Goal: Check status: Check status

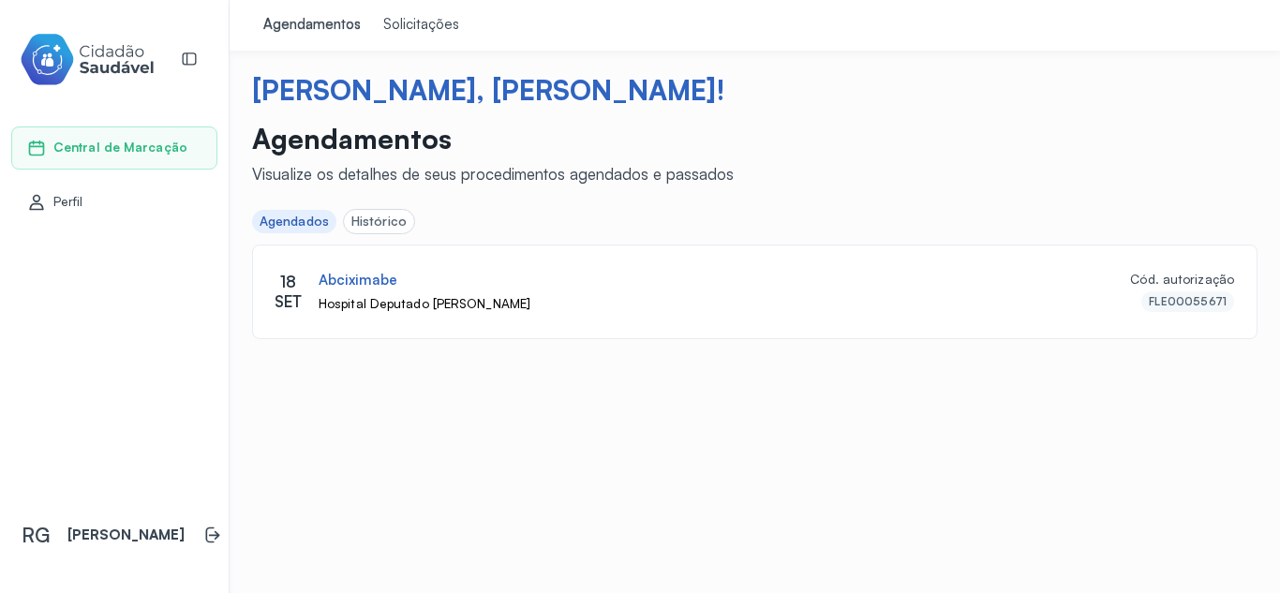
click at [412, 31] on div "Solicitações" at bounding box center [421, 25] width 76 height 19
click at [421, 24] on div "Solicitações" at bounding box center [421, 25] width 76 height 19
click at [324, 14] on link "Agendamentos" at bounding box center [312, 25] width 120 height 51
click at [406, 27] on div "Solicitações" at bounding box center [421, 25] width 76 height 19
click at [335, 27] on div "Agendamentos" at bounding box center [311, 25] width 97 height 19
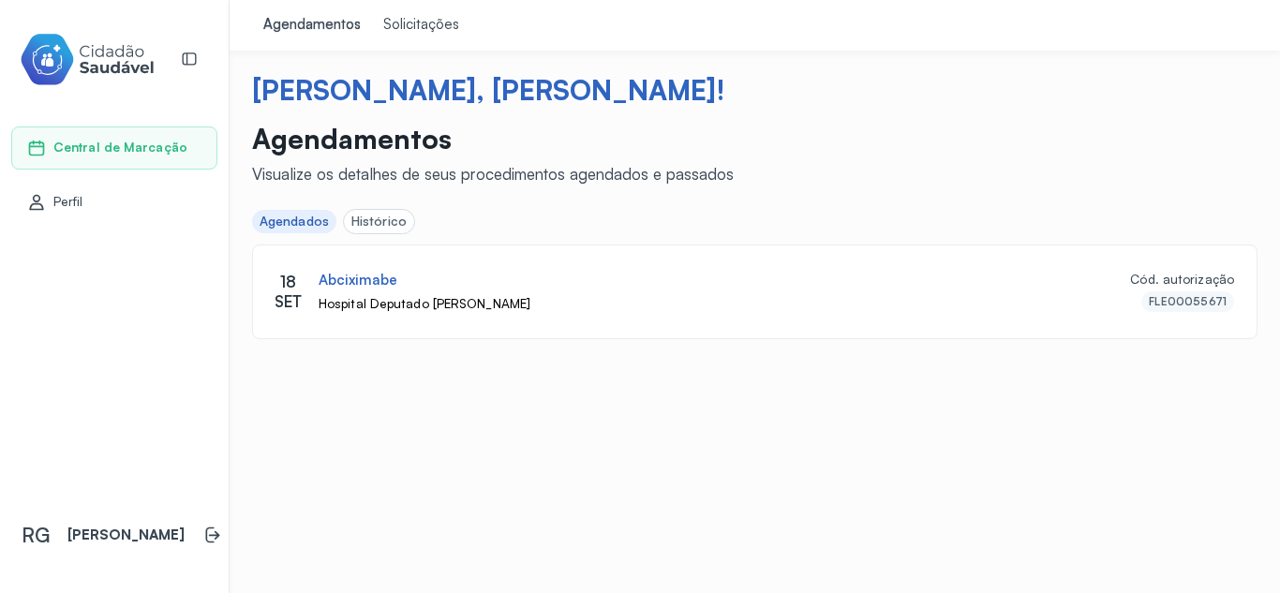
click at [67, 205] on span "Perfil" at bounding box center [68, 202] width 30 height 16
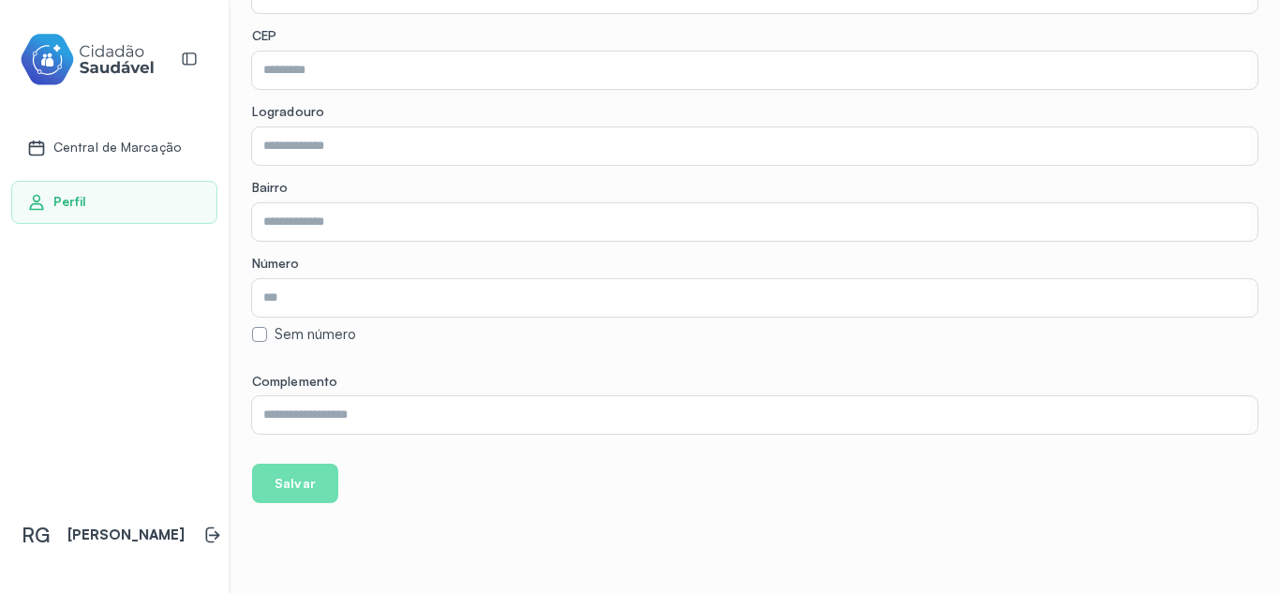
scroll to position [549, 0]
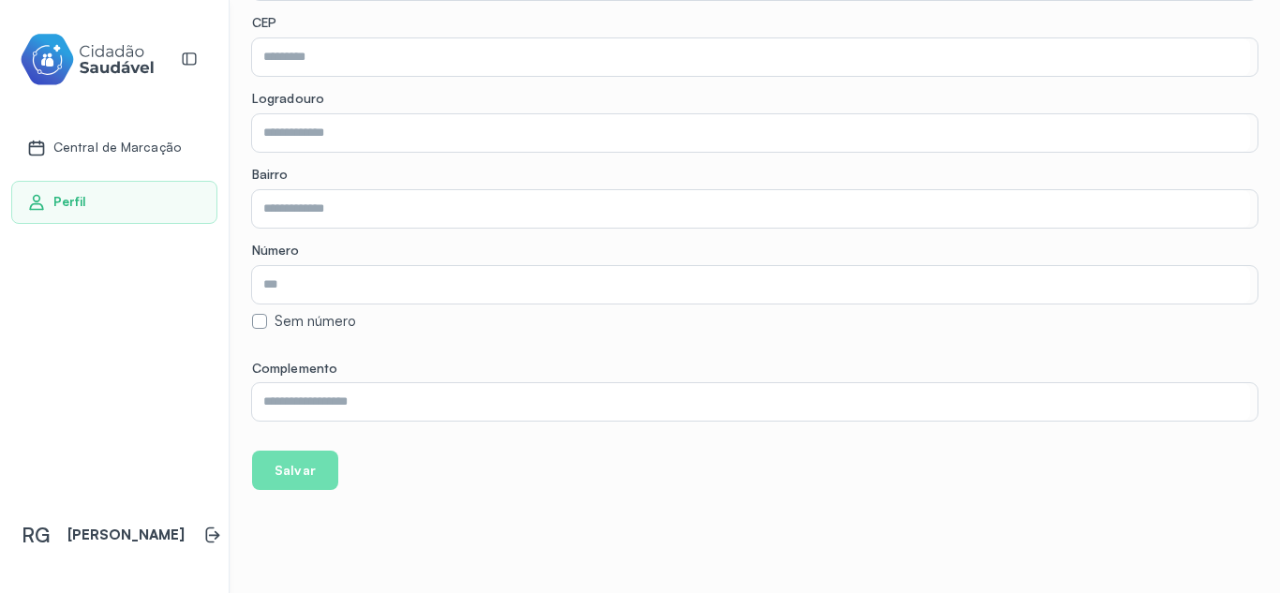
click at [107, 148] on span "Central de Marcação" at bounding box center [116, 148] width 127 height 16
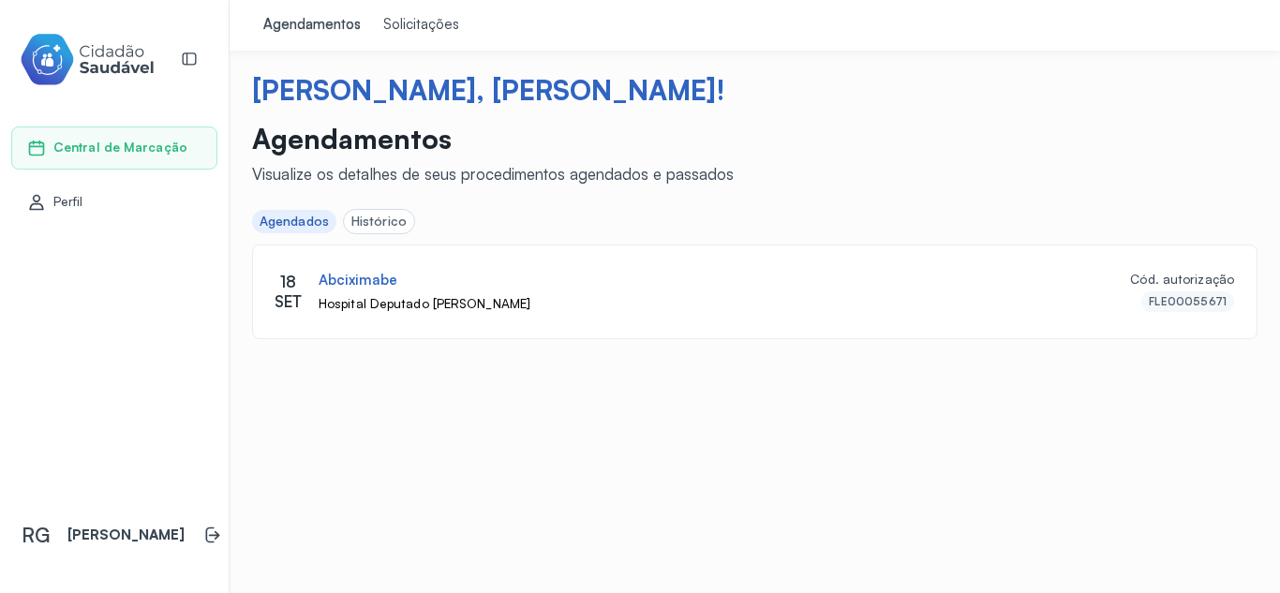
click at [67, 201] on span "Perfil" at bounding box center [68, 202] width 30 height 16
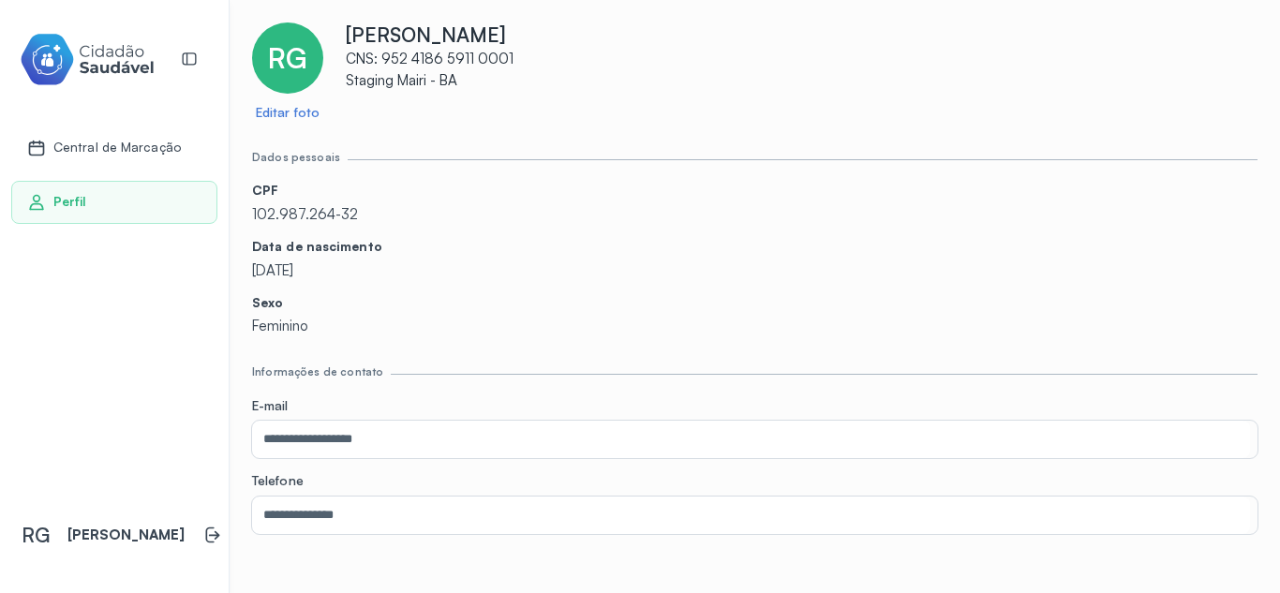
drag, startPoint x: 348, startPoint y: 34, endPoint x: 603, endPoint y: 33, distance: 255.8
click at [603, 33] on p "[PERSON_NAME]" at bounding box center [802, 34] width 912 height 24
copy p "[PERSON_NAME]"
click at [116, 145] on span "Central de Marcação" at bounding box center [116, 148] width 127 height 16
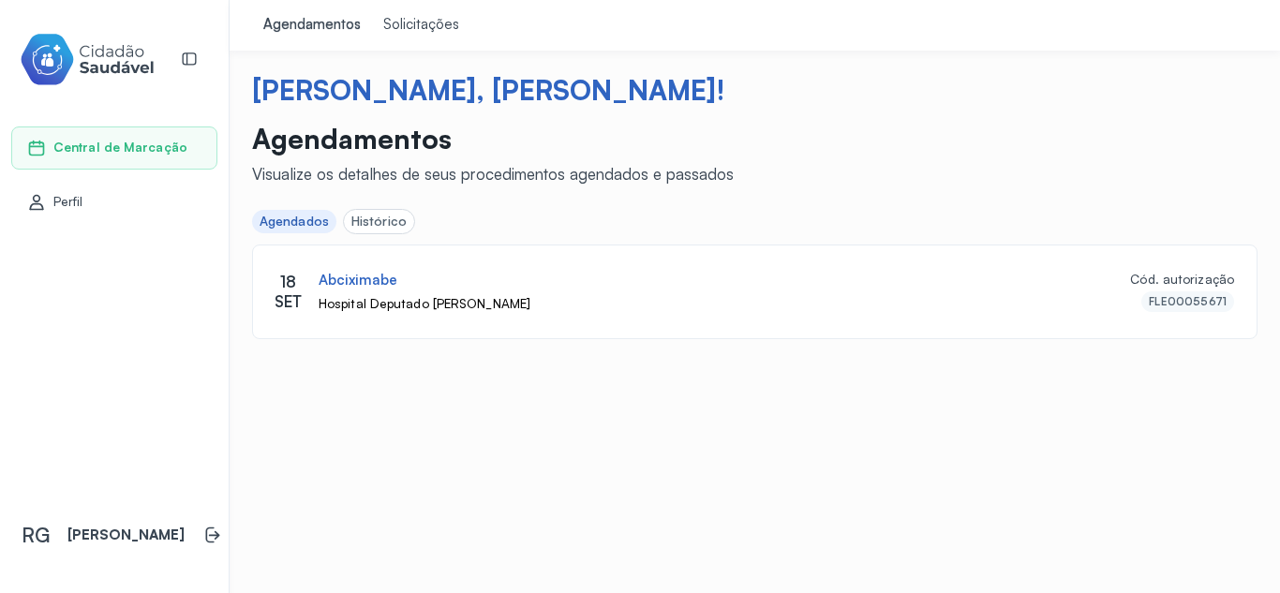
click at [389, 20] on div "Solicitações" at bounding box center [421, 25] width 76 height 19
click at [314, 18] on div "Agendamentos" at bounding box center [311, 25] width 97 height 19
click at [386, 216] on div "Histórico" at bounding box center [378, 222] width 55 height 16
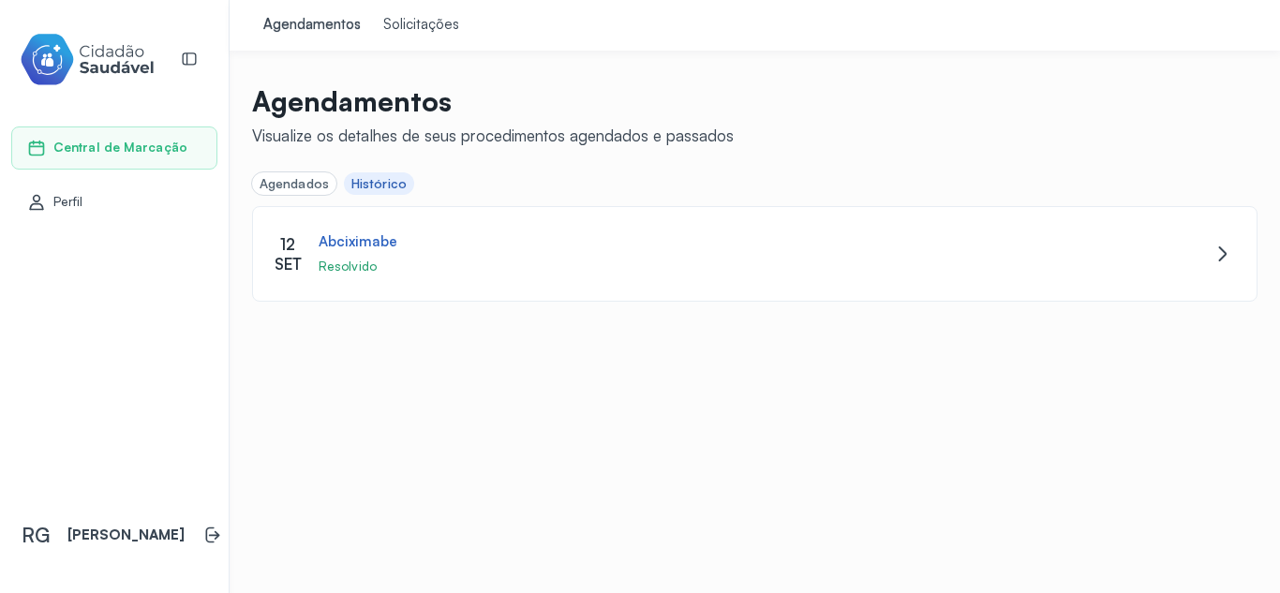
click at [275, 169] on div "Agendamentos Visualize os detalhes de seus procedimentos agendados e passados A…" at bounding box center [754, 139] width 1005 height 111
click at [276, 180] on div "Agendados" at bounding box center [294, 184] width 69 height 16
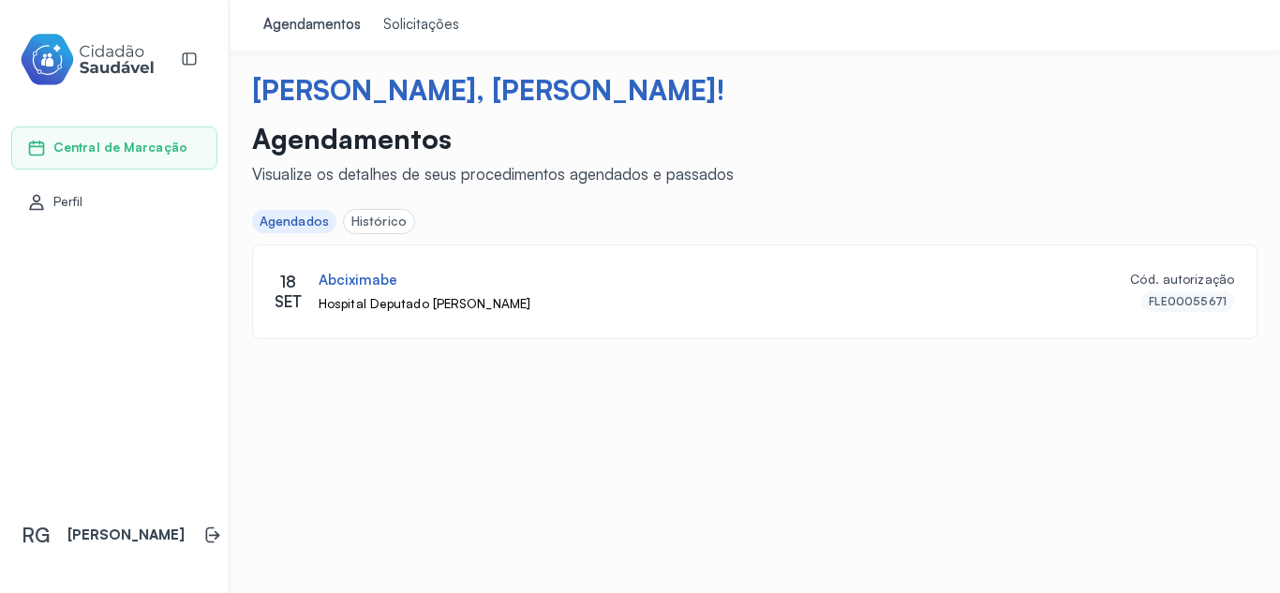
click at [381, 224] on div "Histórico" at bounding box center [378, 222] width 55 height 16
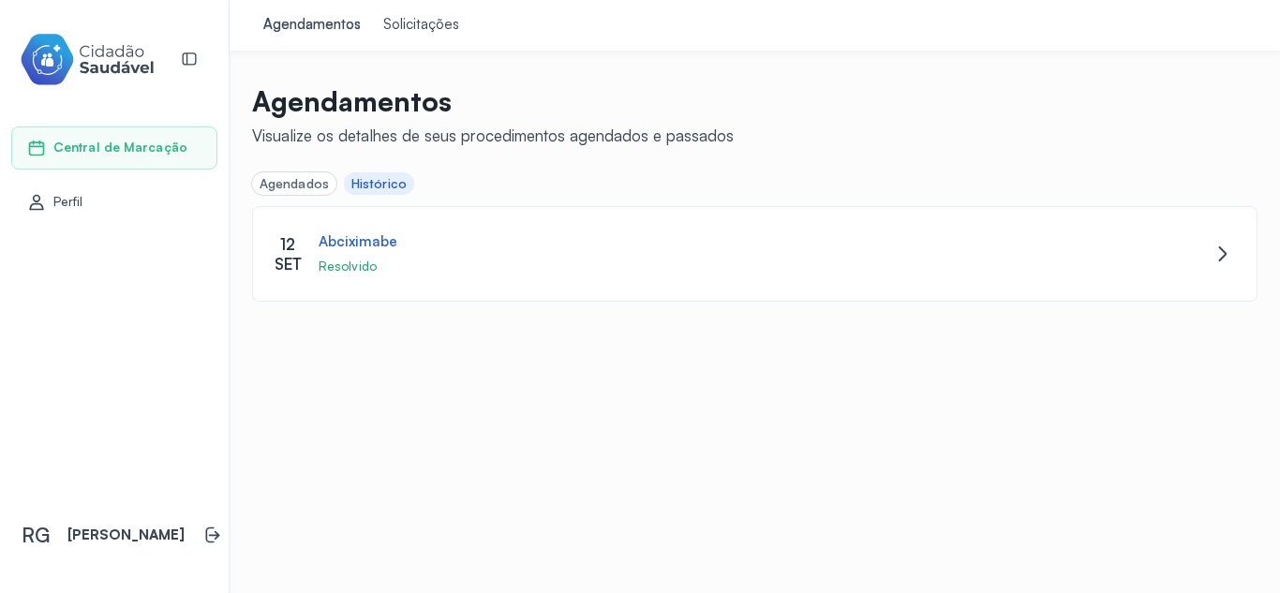
click at [306, 183] on div "Agendados" at bounding box center [294, 184] width 69 height 16
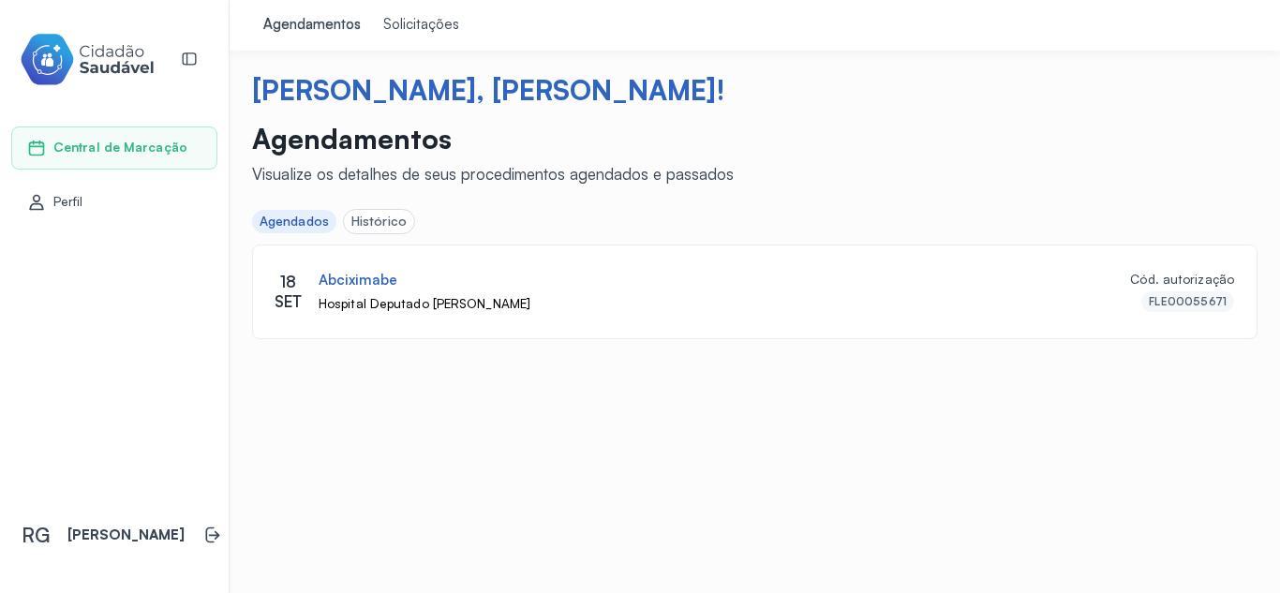
click at [432, 25] on div "Solicitações" at bounding box center [421, 25] width 76 height 19
click at [424, 20] on div "Solicitações" at bounding box center [421, 25] width 76 height 19
click at [273, 20] on div "Agendamentos" at bounding box center [311, 25] width 97 height 19
click at [390, 21] on div "Solicitações" at bounding box center [421, 25] width 76 height 19
click at [203, 526] on icon at bounding box center [212, 535] width 19 height 19
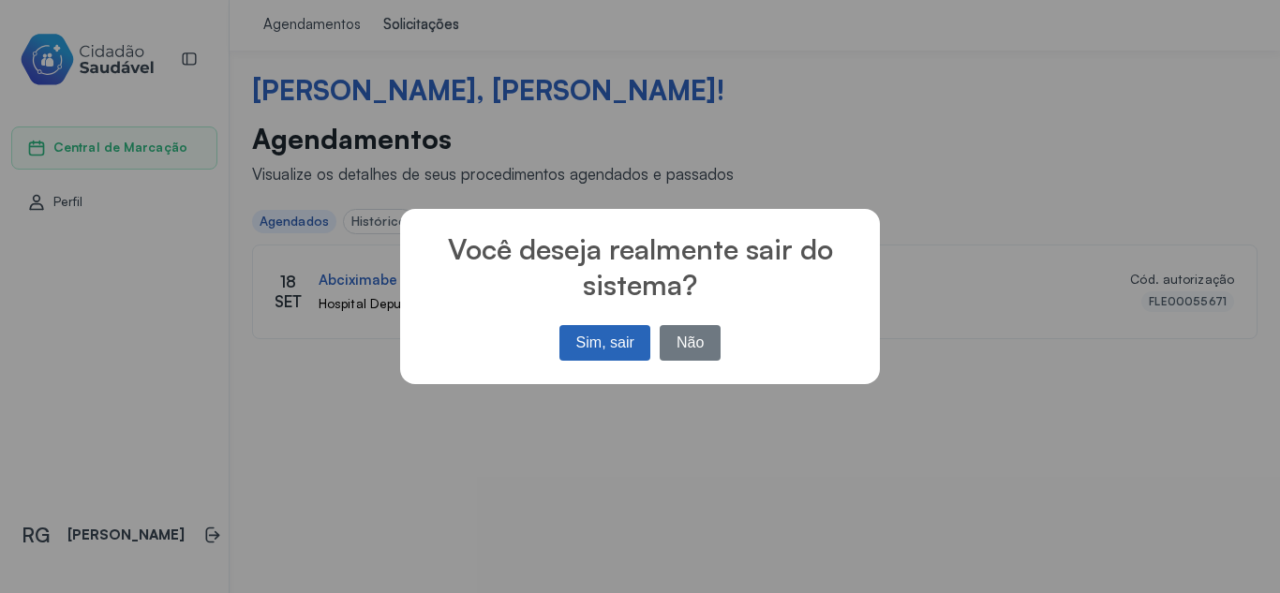
click at [594, 345] on button "Sim, sair" at bounding box center [604, 343] width 91 height 36
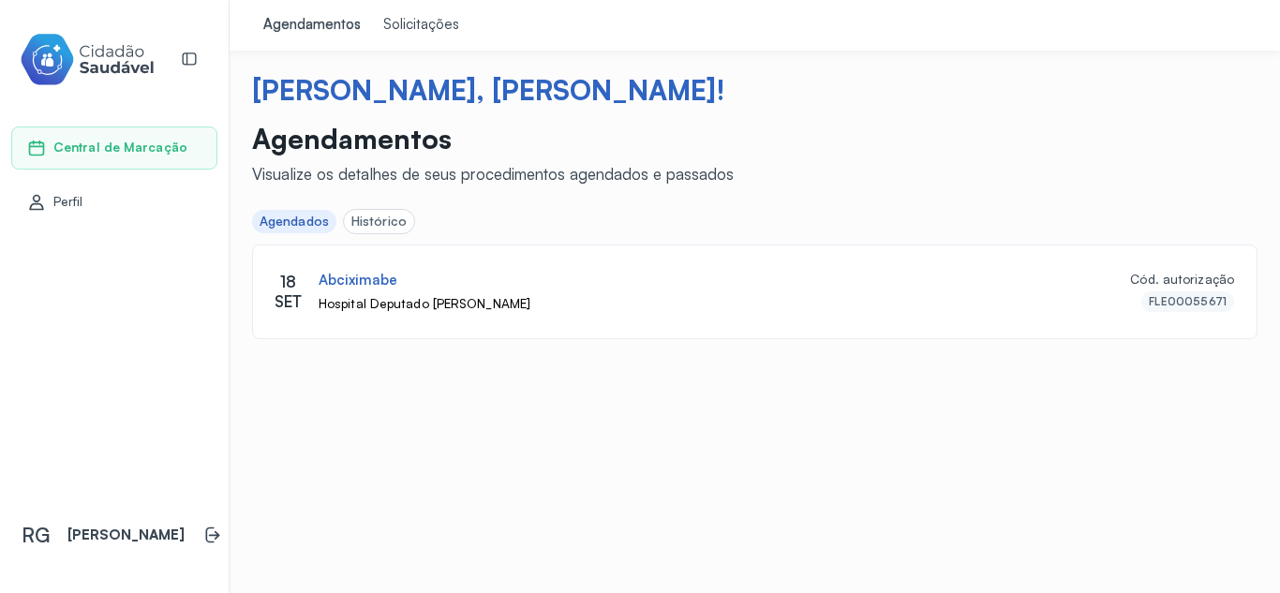
drag, startPoint x: 75, startPoint y: 199, endPoint x: 212, endPoint y: 218, distance: 138.2
click at [75, 200] on span "Perfil" at bounding box center [68, 202] width 30 height 16
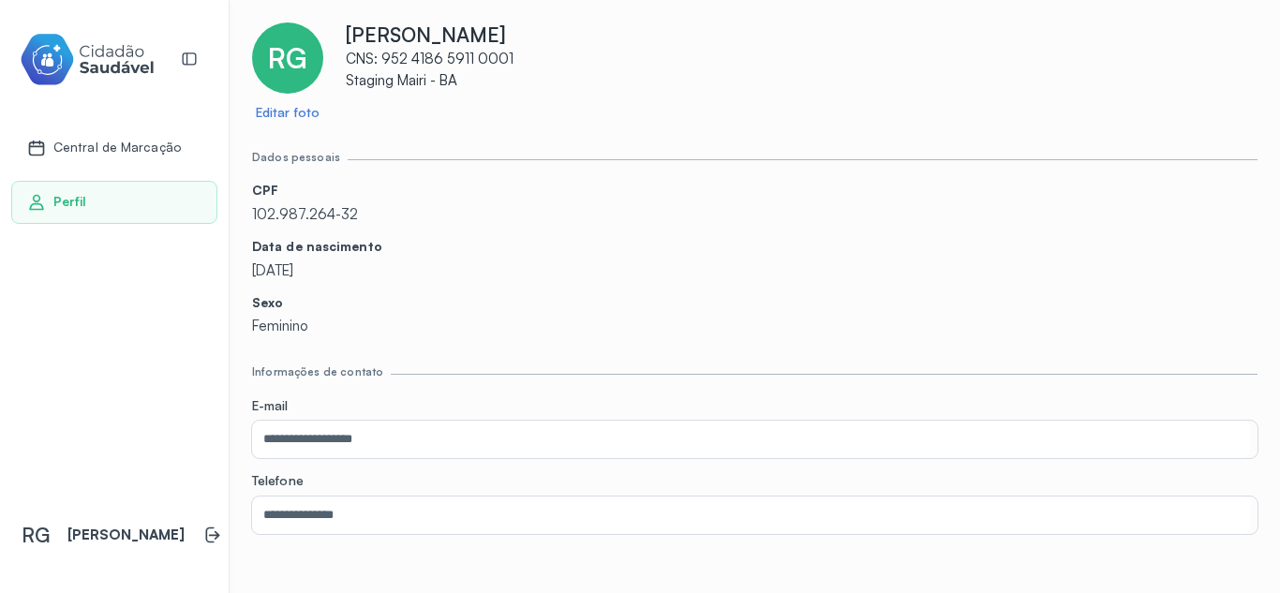
drag, startPoint x: 350, startPoint y: 30, endPoint x: 552, endPoint y: 28, distance: 201.5
click at [552, 28] on p "[PERSON_NAME]" at bounding box center [802, 34] width 912 height 24
copy p "[PERSON_NAME]"
drag, startPoint x: 112, startPoint y: 134, endPoint x: 144, endPoint y: 156, distance: 39.2
click at [112, 135] on div "Central de Marcação" at bounding box center [114, 147] width 206 height 43
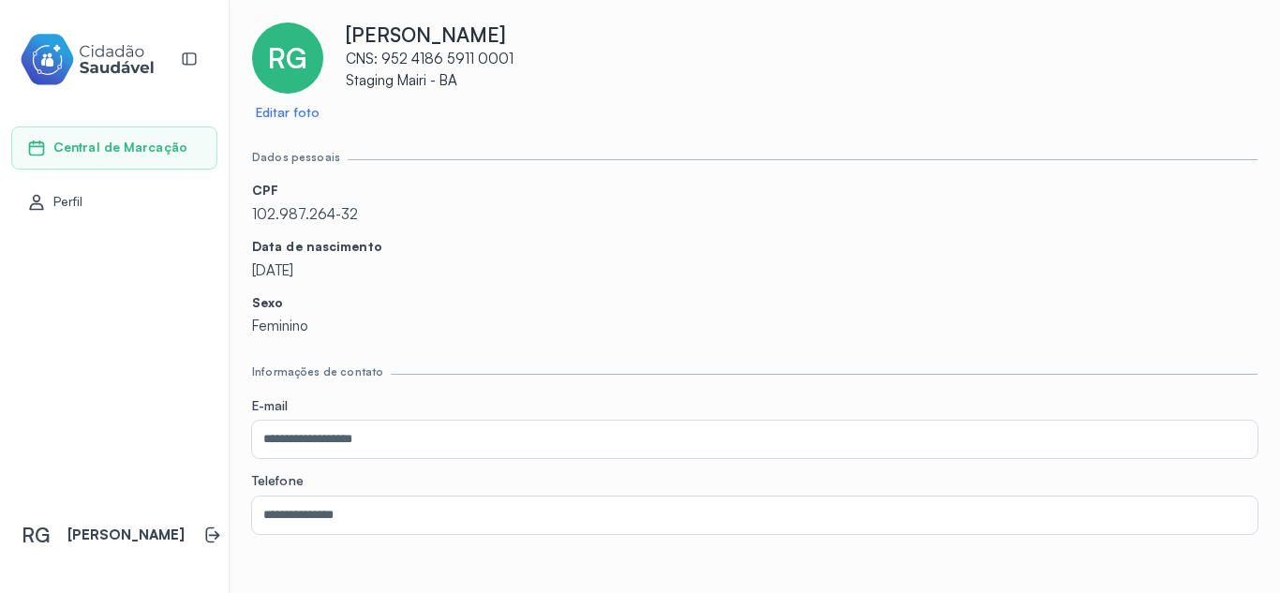
click at [133, 156] on div "Central de Marcação" at bounding box center [107, 148] width 160 height 19
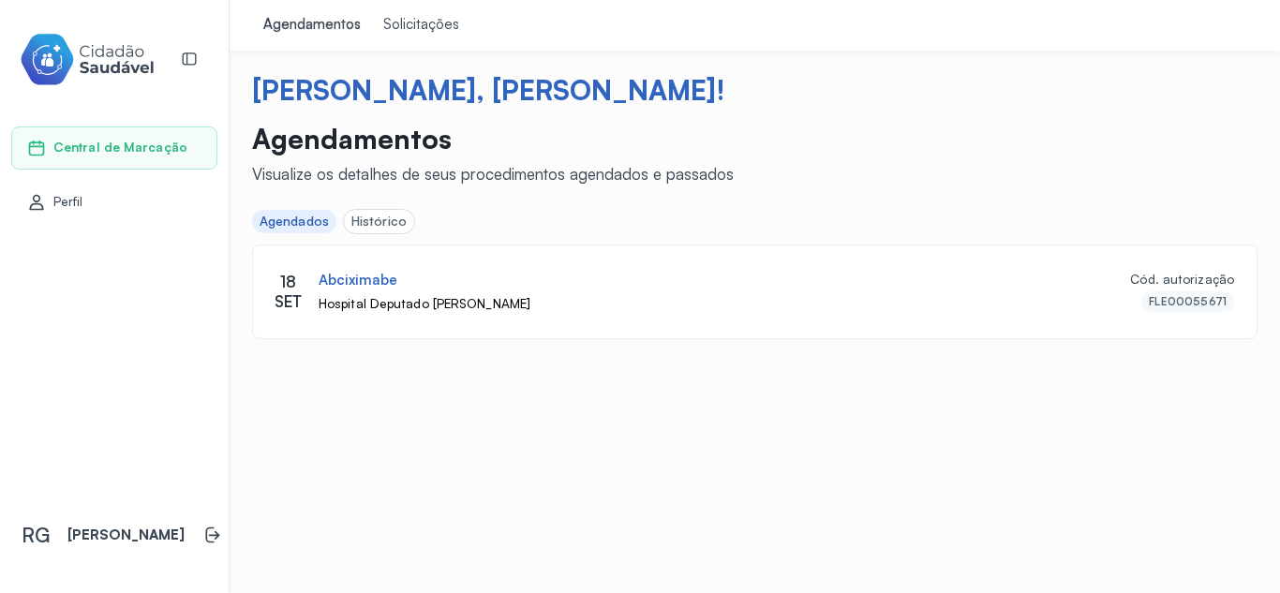
click at [388, 229] on div "Histórico" at bounding box center [378, 222] width 55 height 16
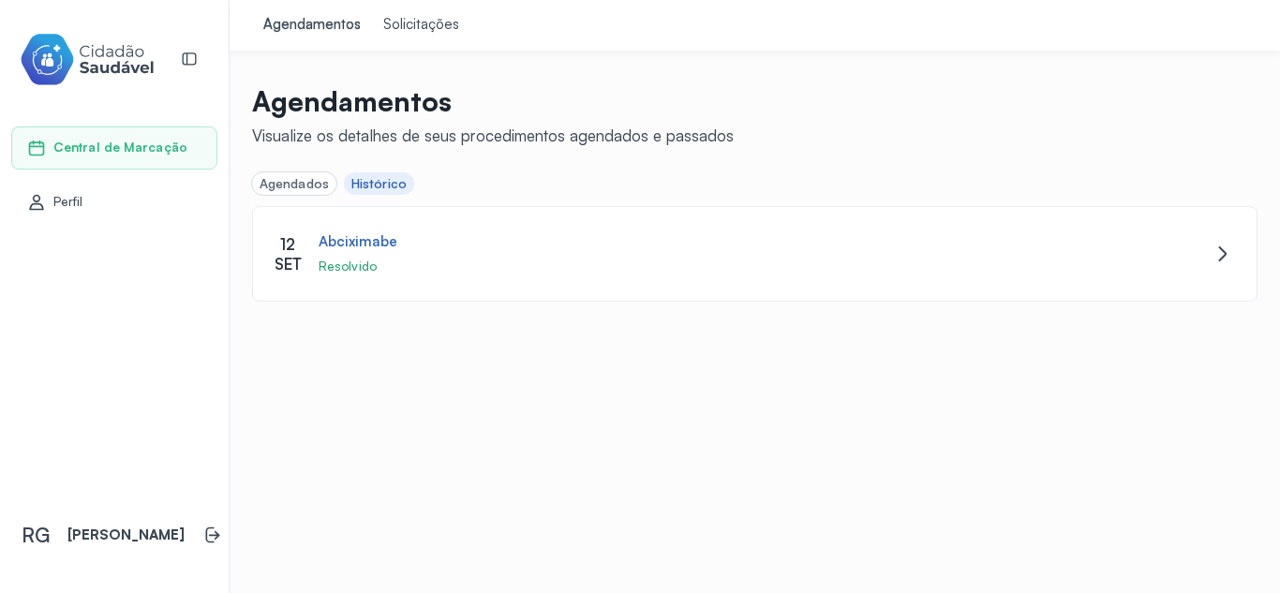
click at [292, 181] on div "Agendados" at bounding box center [294, 184] width 69 height 16
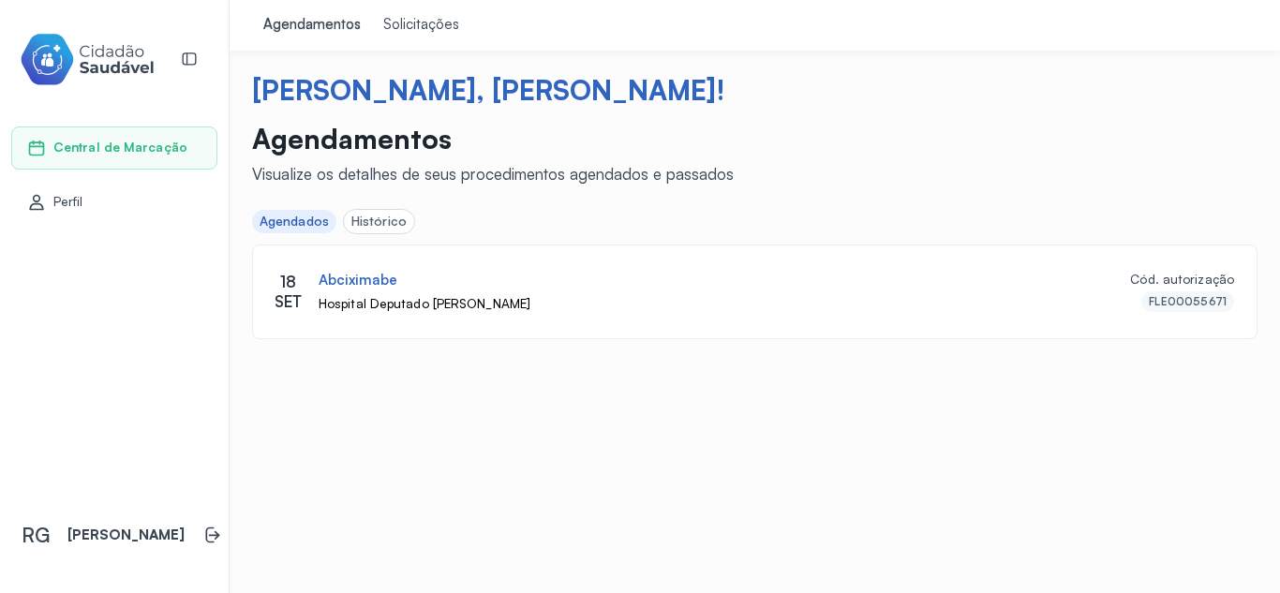
click at [356, 218] on div "Histórico" at bounding box center [378, 222] width 55 height 16
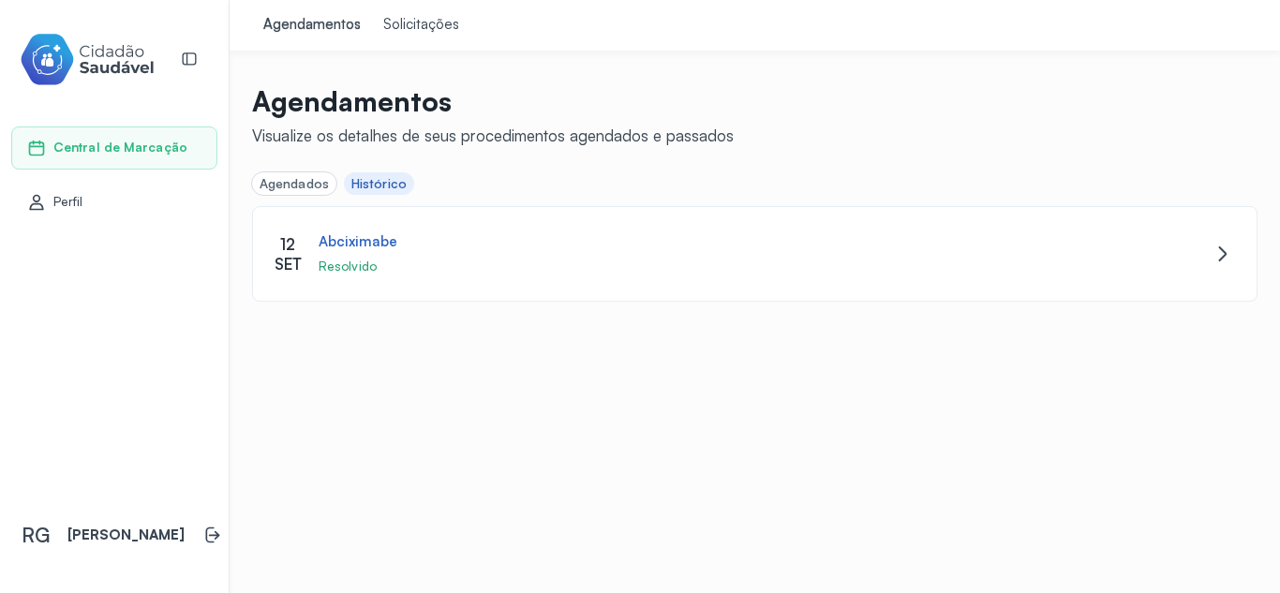
click at [412, 16] on div "Solicitações" at bounding box center [421, 25] width 76 height 19
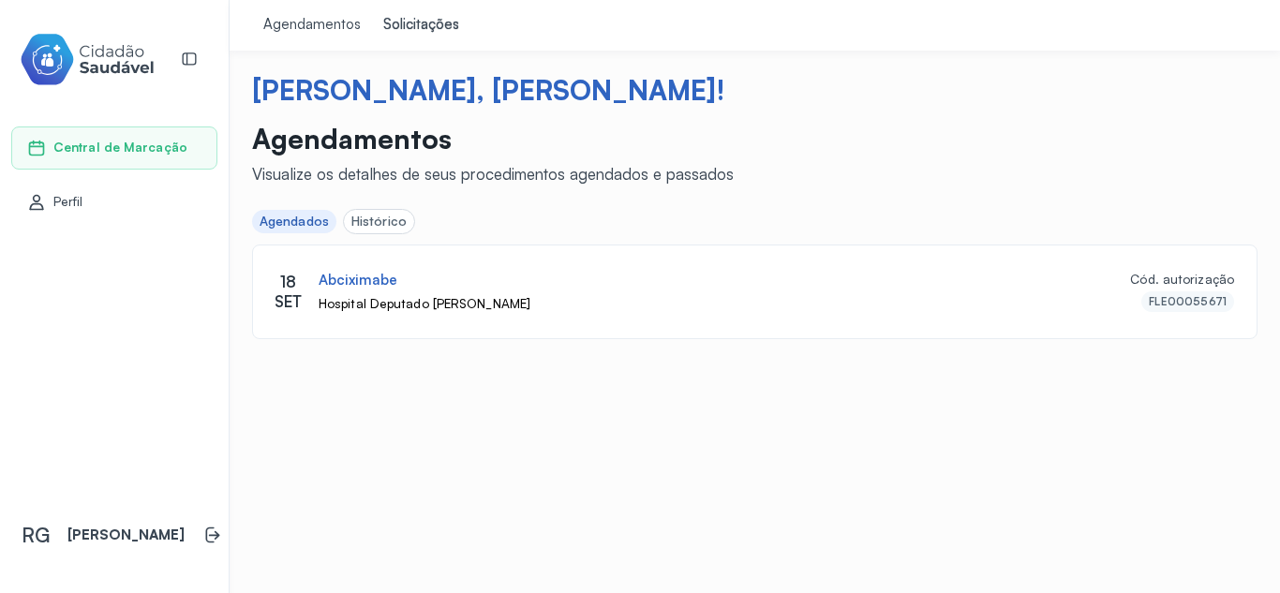
click at [281, 220] on div "Agendados" at bounding box center [294, 222] width 69 height 16
click at [119, 146] on span "Central de Marcação" at bounding box center [120, 148] width 134 height 16
click at [57, 200] on span "Perfil" at bounding box center [68, 202] width 30 height 16
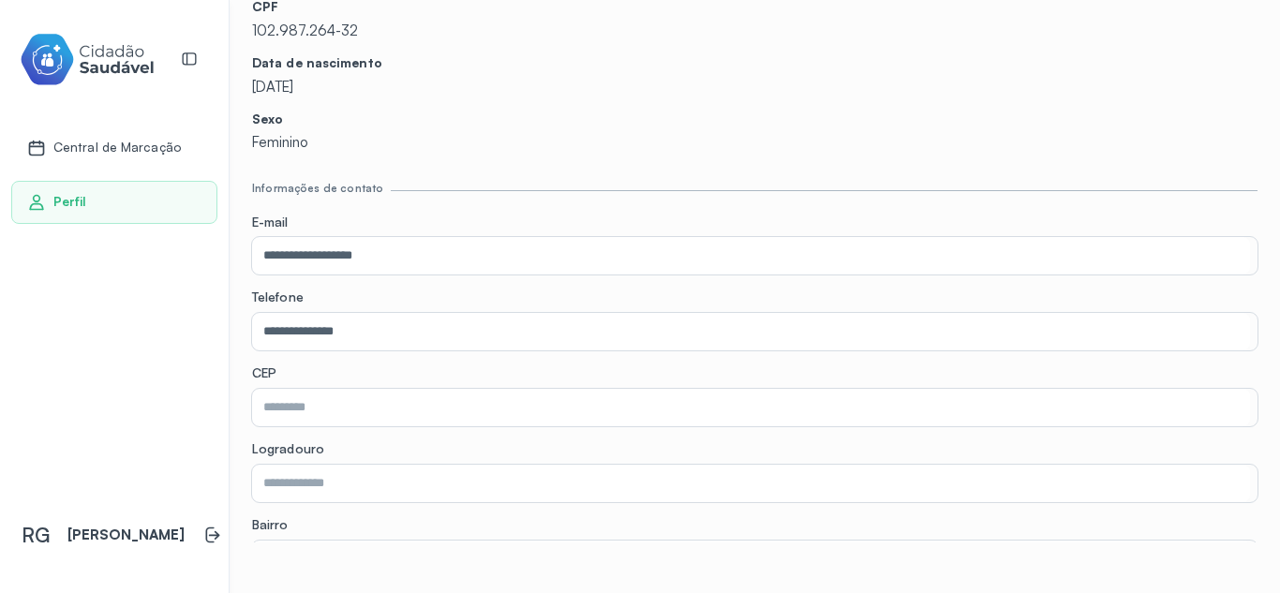
scroll to position [174, 0]
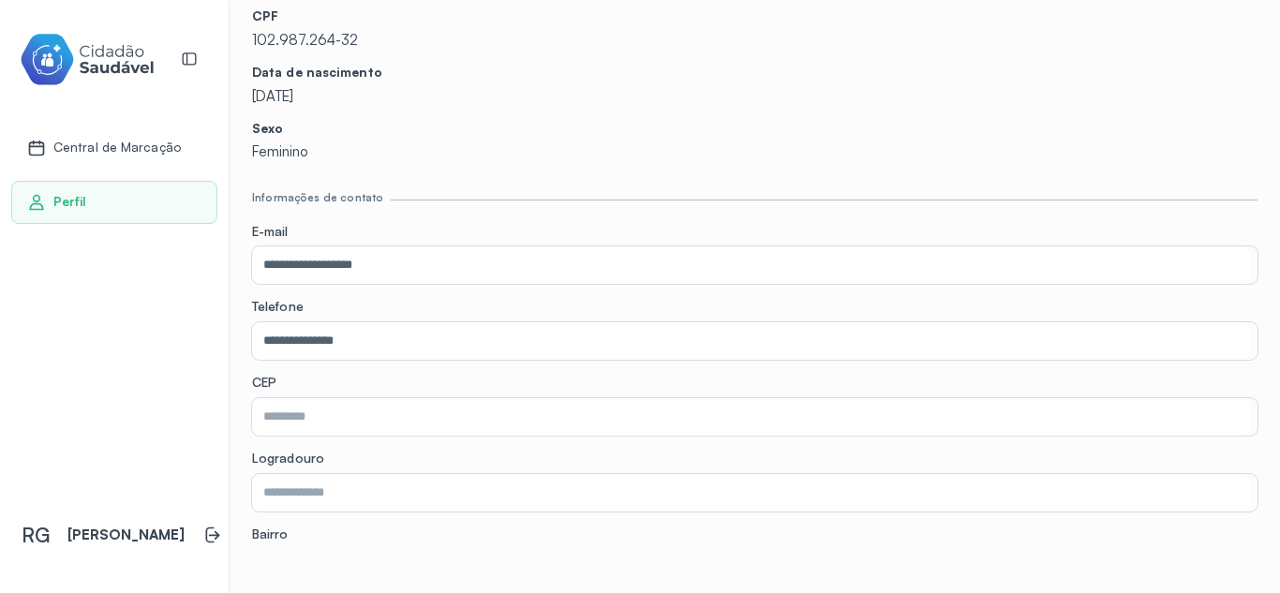
click at [72, 144] on span "Central de Marcação" at bounding box center [116, 148] width 127 height 16
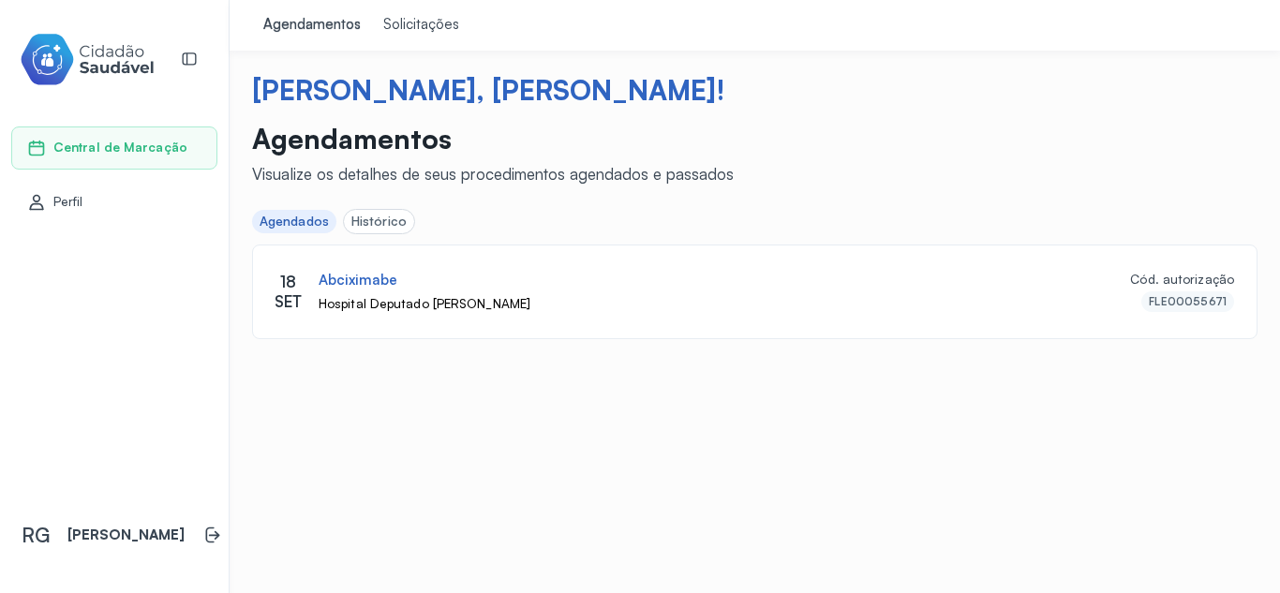
click at [377, 224] on div "Histórico" at bounding box center [378, 222] width 55 height 16
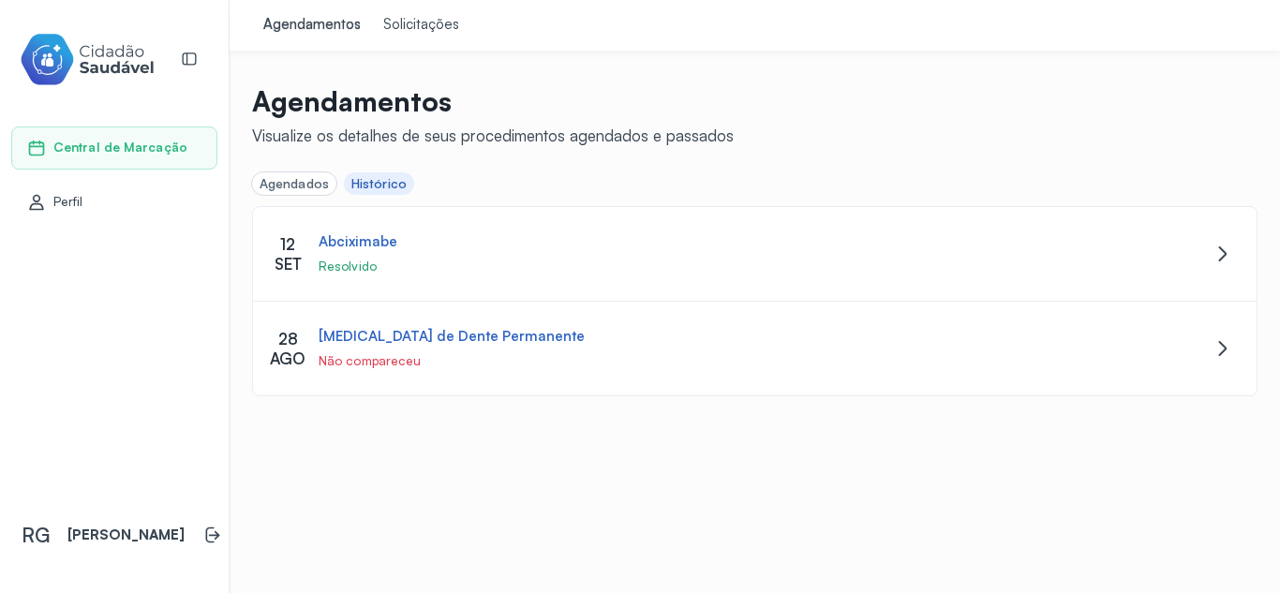
click at [421, 43] on link "Solicitações" at bounding box center [421, 25] width 98 height 51
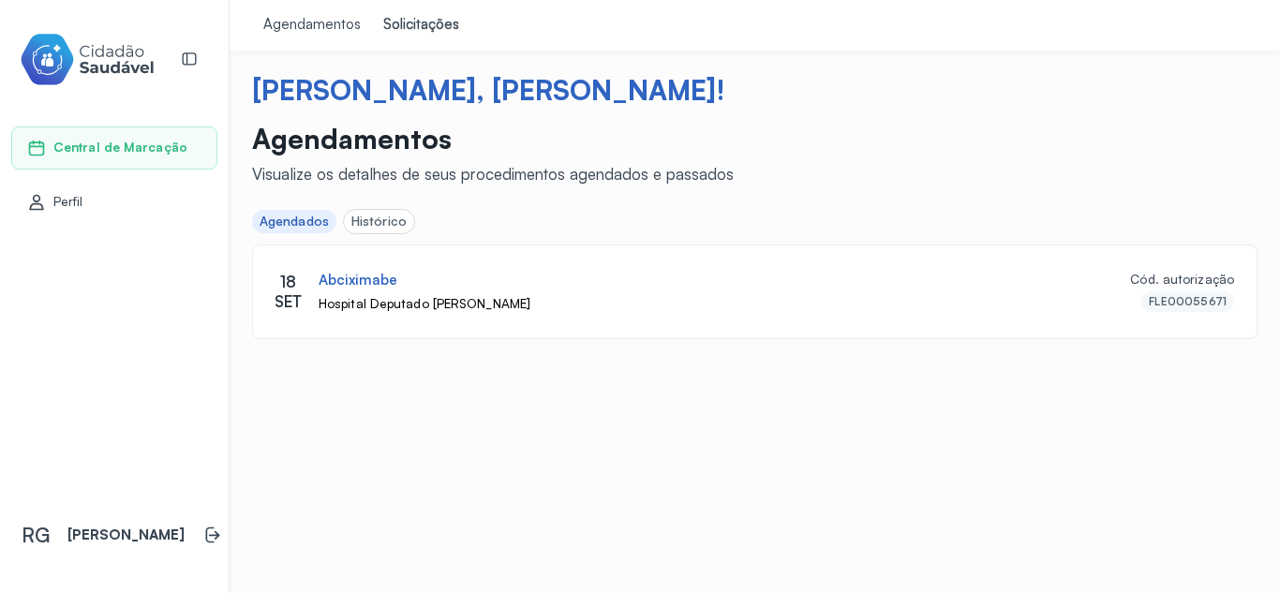
click at [430, 25] on div "Solicitações" at bounding box center [421, 25] width 76 height 19
click at [313, 16] on div "Agendamentos" at bounding box center [311, 25] width 97 height 19
click at [414, 24] on div "Solicitações" at bounding box center [421, 25] width 76 height 19
click at [294, 34] on link "Agendamentos" at bounding box center [312, 25] width 120 height 51
click at [418, 29] on div "Solicitações" at bounding box center [421, 25] width 76 height 19
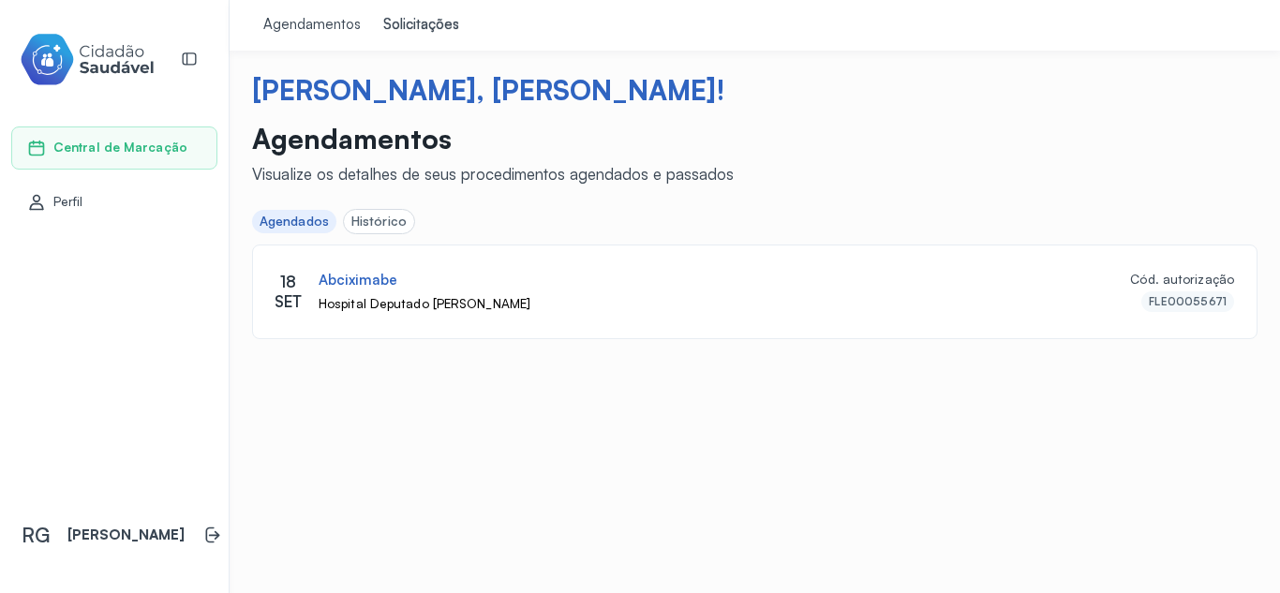
click at [350, 32] on div "Agendamentos" at bounding box center [311, 25] width 97 height 19
drag, startPoint x: 415, startPoint y: 27, endPoint x: 527, endPoint y: 1, distance: 114.6
click at [416, 27] on div "Solicitações" at bounding box center [421, 25] width 76 height 19
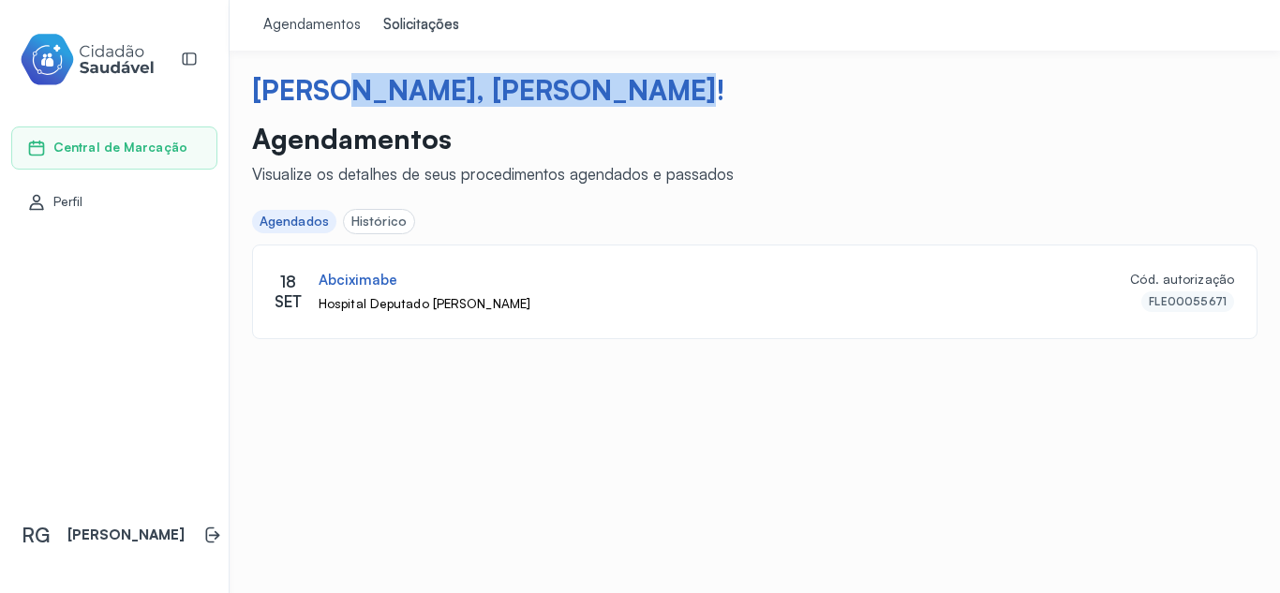
drag, startPoint x: 318, startPoint y: 87, endPoint x: 624, endPoint y: 82, distance: 306.5
click at [624, 82] on div "[PERSON_NAME], [PERSON_NAME]!" at bounding box center [754, 90] width 1005 height 34
drag, startPoint x: 543, startPoint y: 82, endPoint x: 552, endPoint y: 84, distance: 9.8
click at [542, 82] on div "[PERSON_NAME], [PERSON_NAME]!" at bounding box center [754, 90] width 1005 height 34
click at [588, 86] on div "[PERSON_NAME], [PERSON_NAME]!" at bounding box center [754, 90] width 1005 height 34
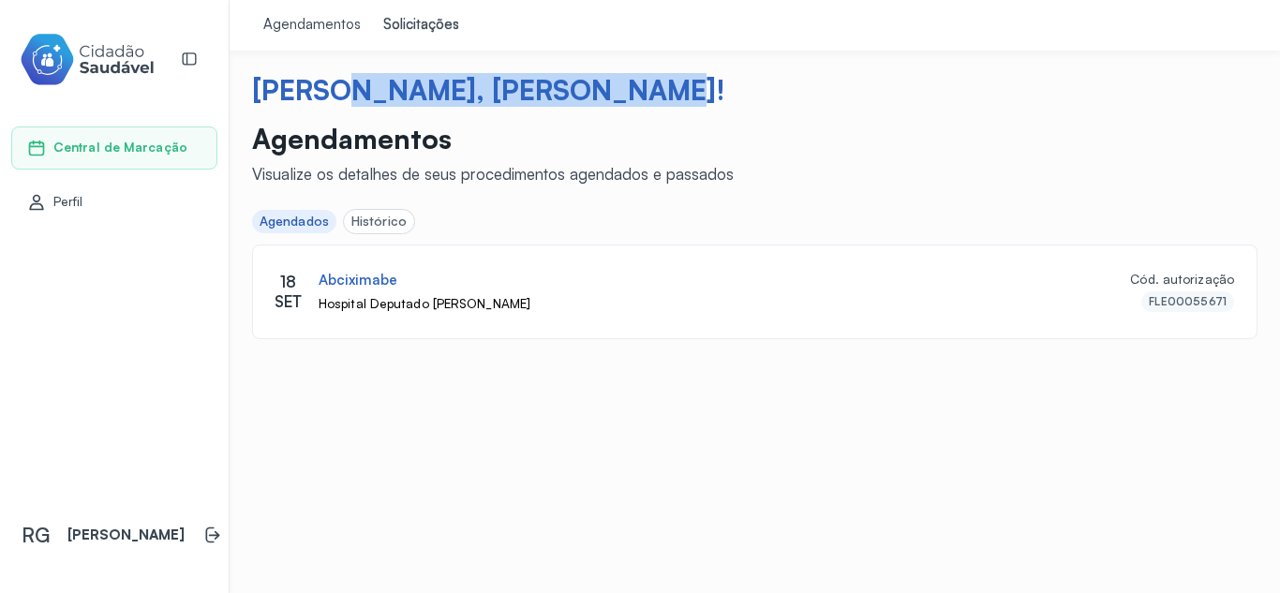
drag, startPoint x: 588, startPoint y: 90, endPoint x: 316, endPoint y: 86, distance: 271.8
click at [316, 86] on div "[PERSON_NAME], [PERSON_NAME]!" at bounding box center [754, 90] width 1005 height 34
copy div "[PERSON_NAME]"
drag, startPoint x: 321, startPoint y: 21, endPoint x: 331, endPoint y: 22, distance: 9.6
click at [320, 22] on div "Agendamentos" at bounding box center [311, 25] width 97 height 19
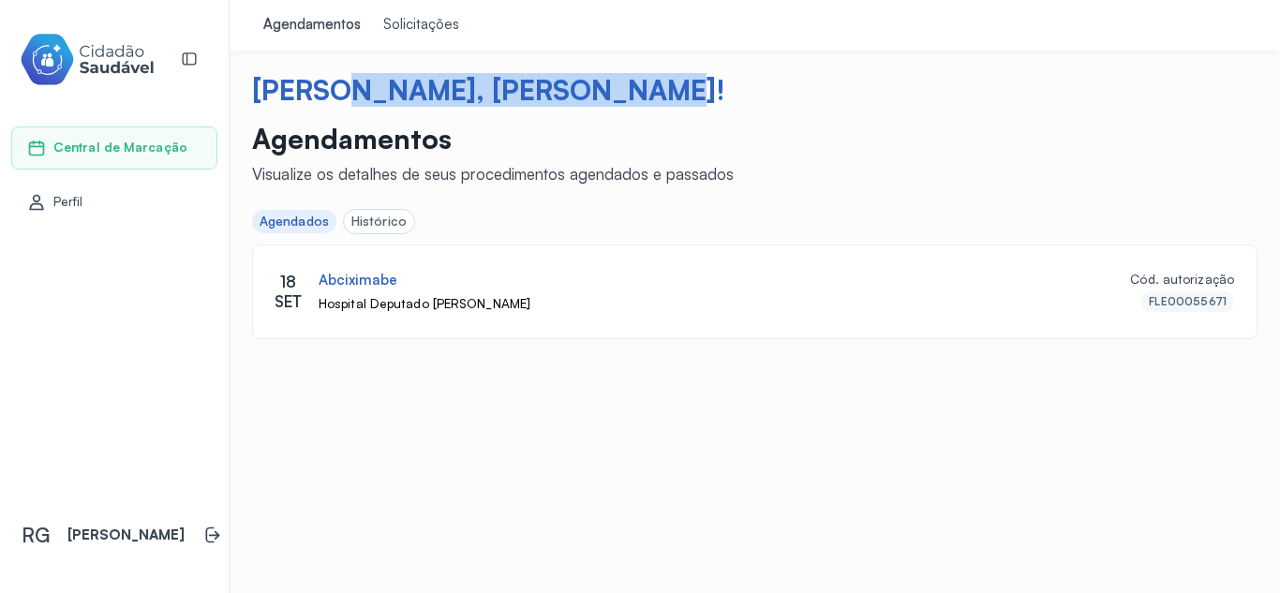
click at [410, 19] on div "Solicitações" at bounding box center [421, 25] width 76 height 19
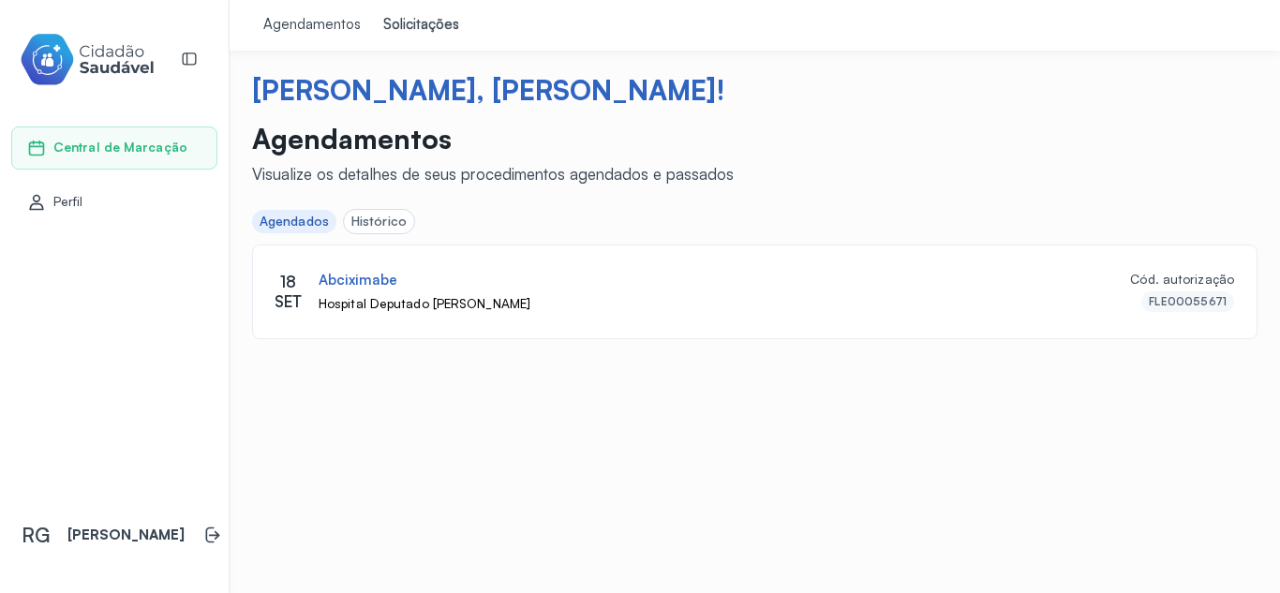
click at [376, 228] on div "Histórico" at bounding box center [378, 222] width 55 height 16
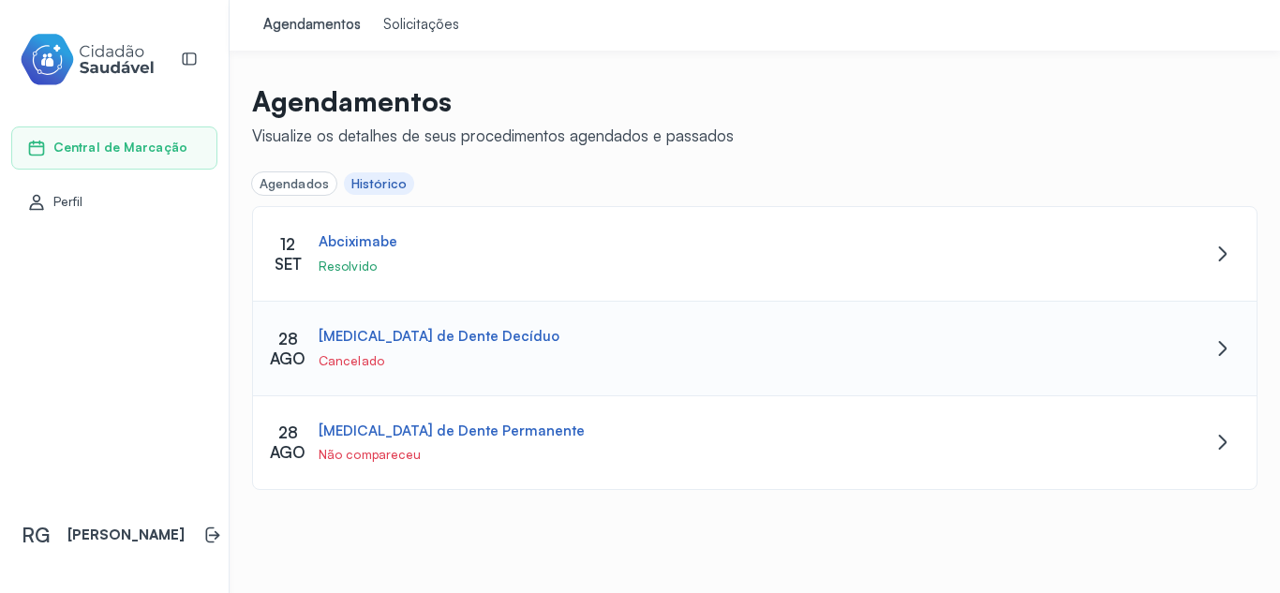
click at [1220, 343] on icon at bounding box center [1223, 348] width 8 height 15
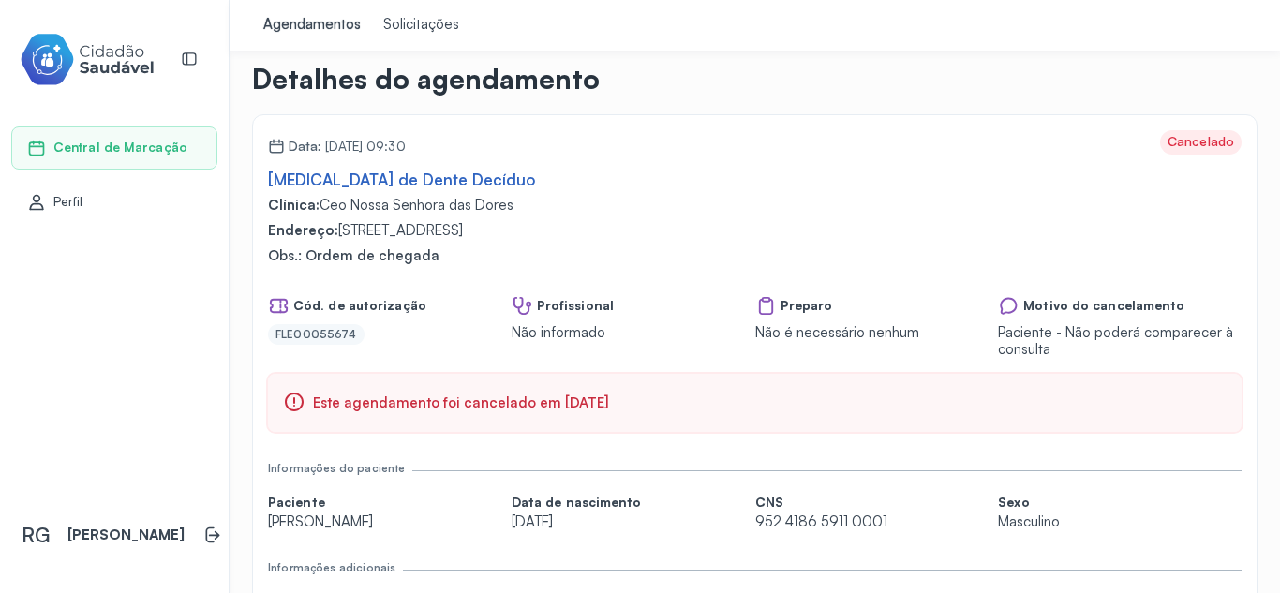
scroll to position [141, 0]
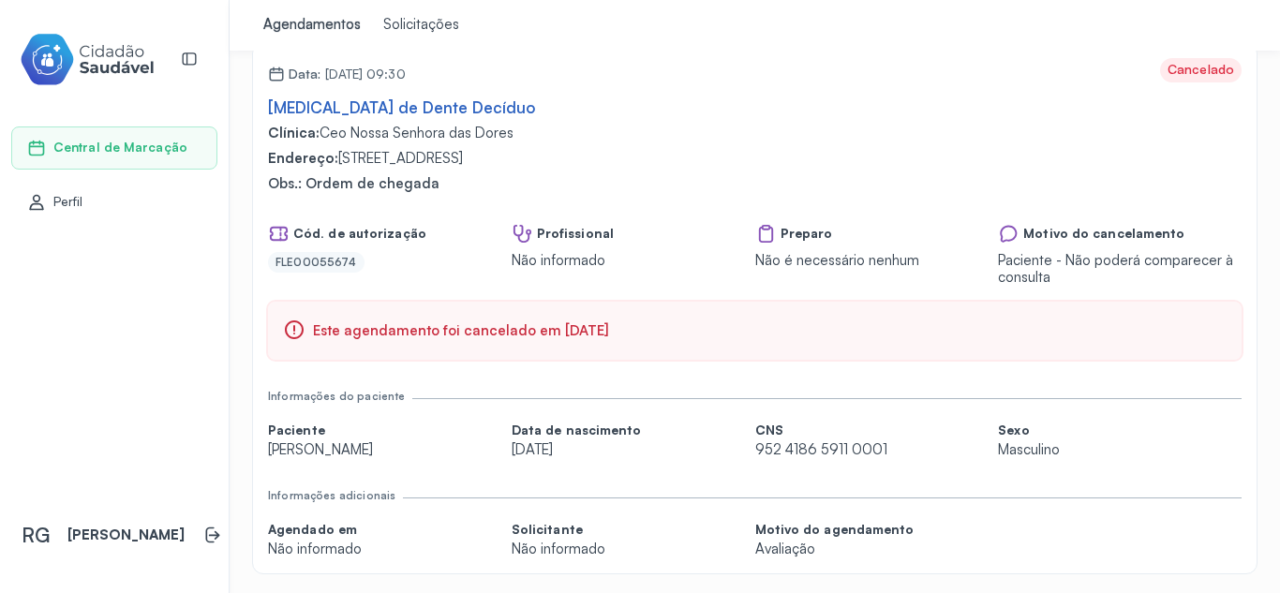
click at [180, 136] on div "Central de Marcação" at bounding box center [114, 147] width 206 height 43
click at [297, 25] on div "Agendamentos" at bounding box center [311, 25] width 97 height 19
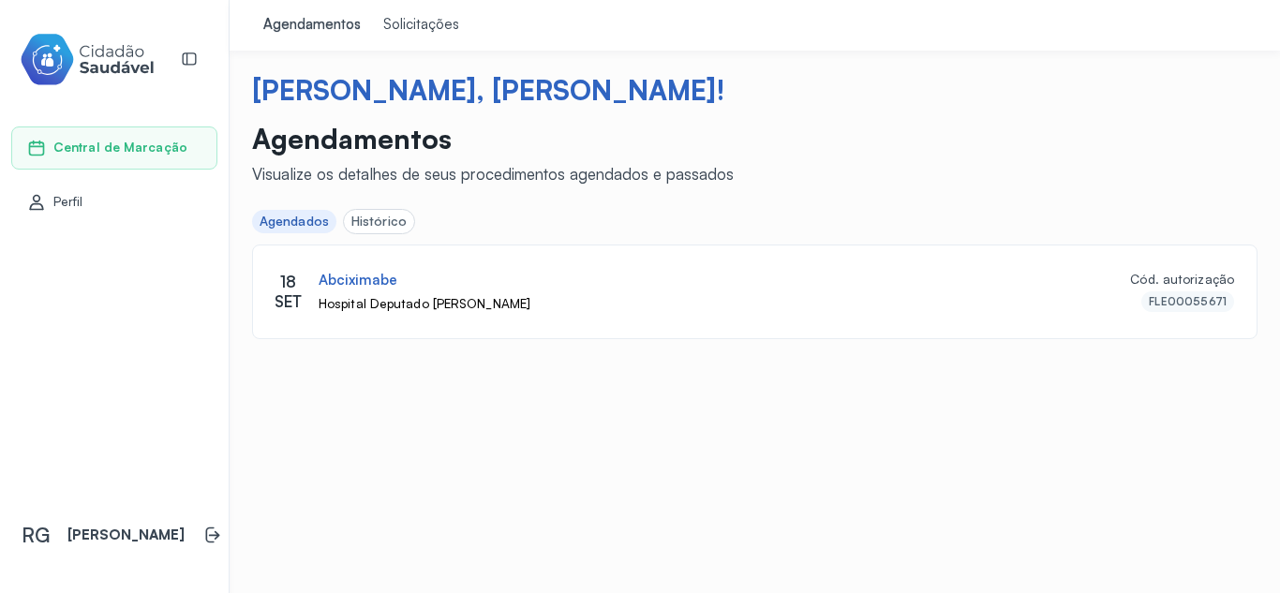
click at [379, 218] on div "Histórico" at bounding box center [378, 222] width 55 height 16
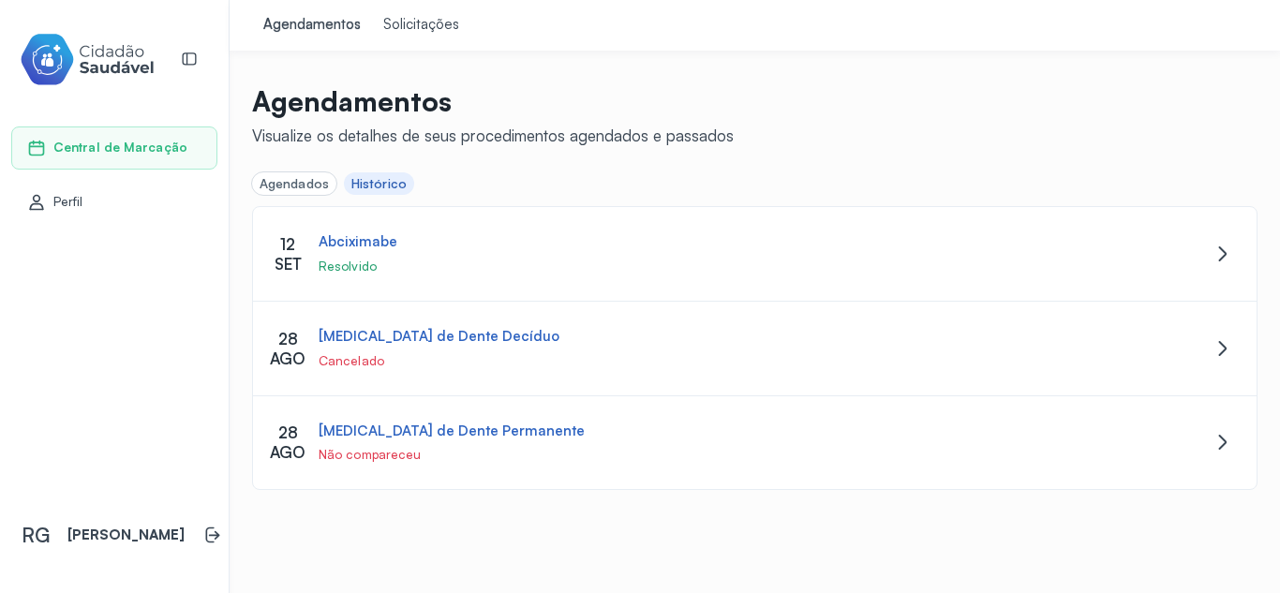
click at [290, 192] on div "Agendados" at bounding box center [294, 183] width 84 height 23
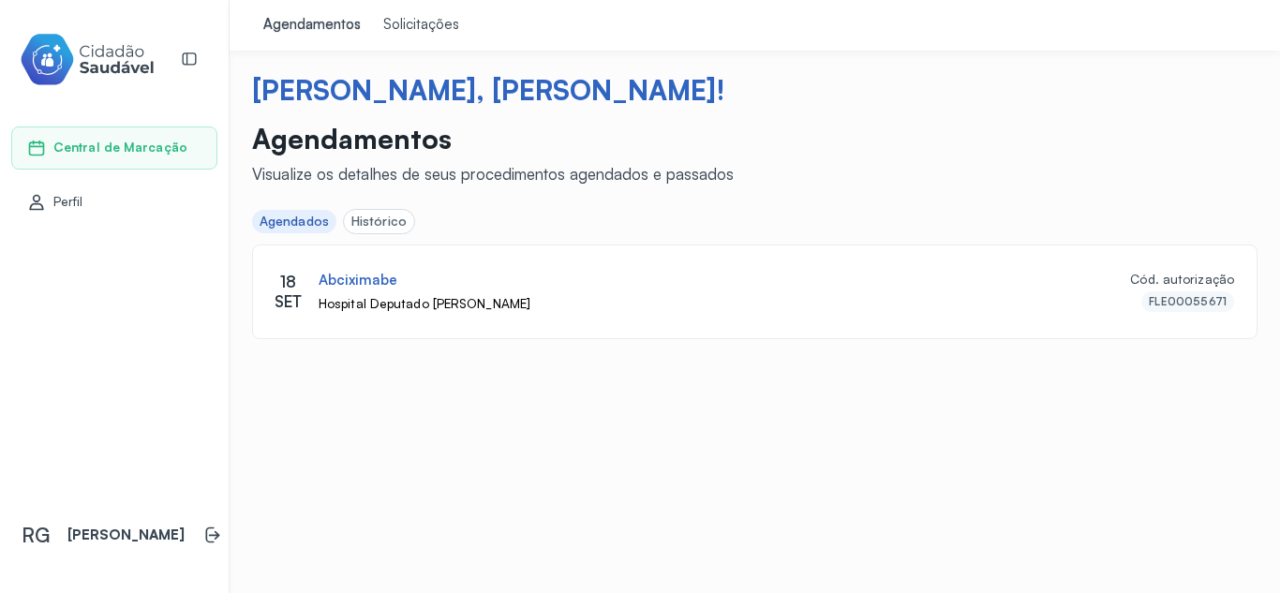
click at [393, 219] on div "Histórico" at bounding box center [378, 222] width 55 height 16
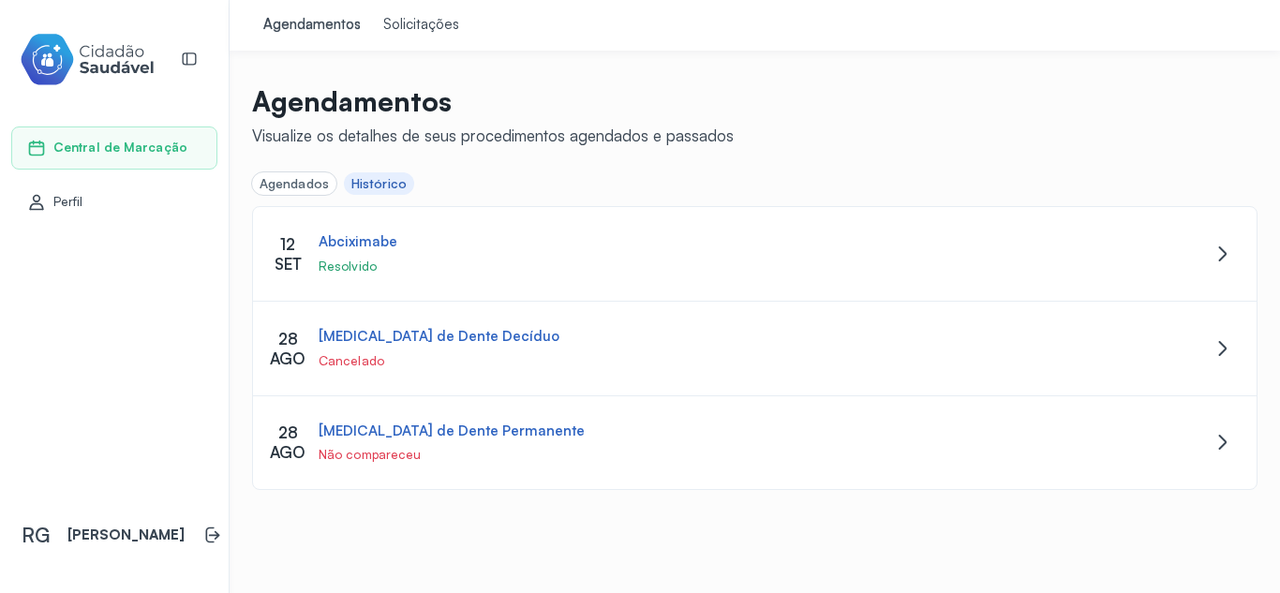
click at [297, 183] on div "Agendados" at bounding box center [294, 184] width 69 height 16
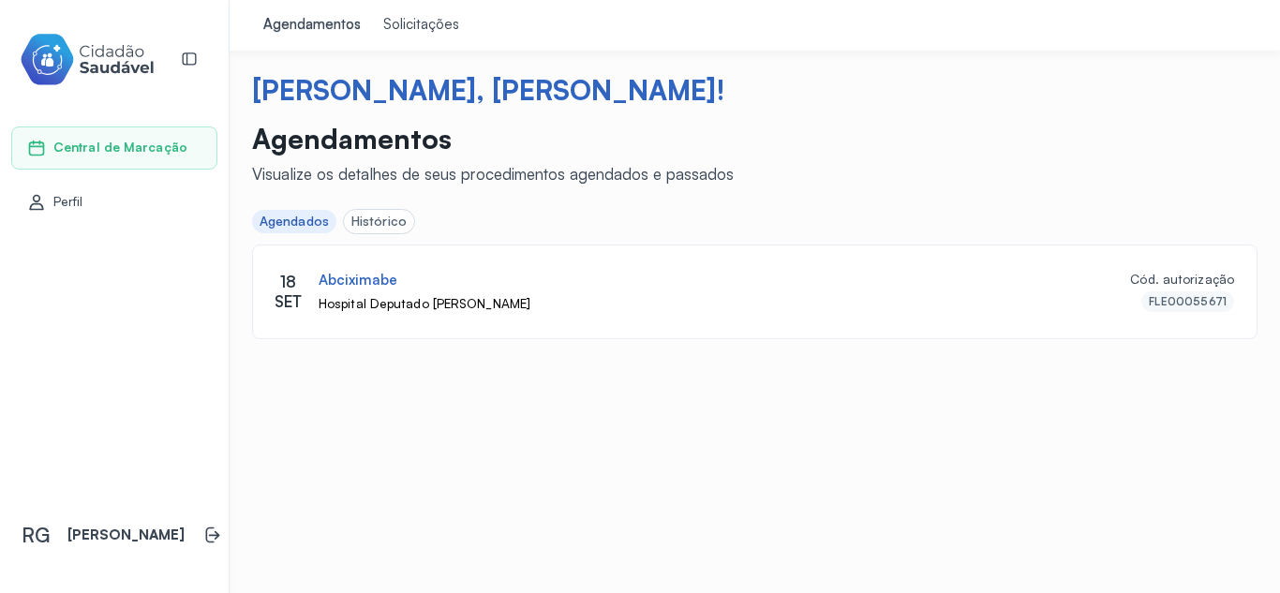
click at [382, 221] on div "Histórico" at bounding box center [378, 222] width 55 height 16
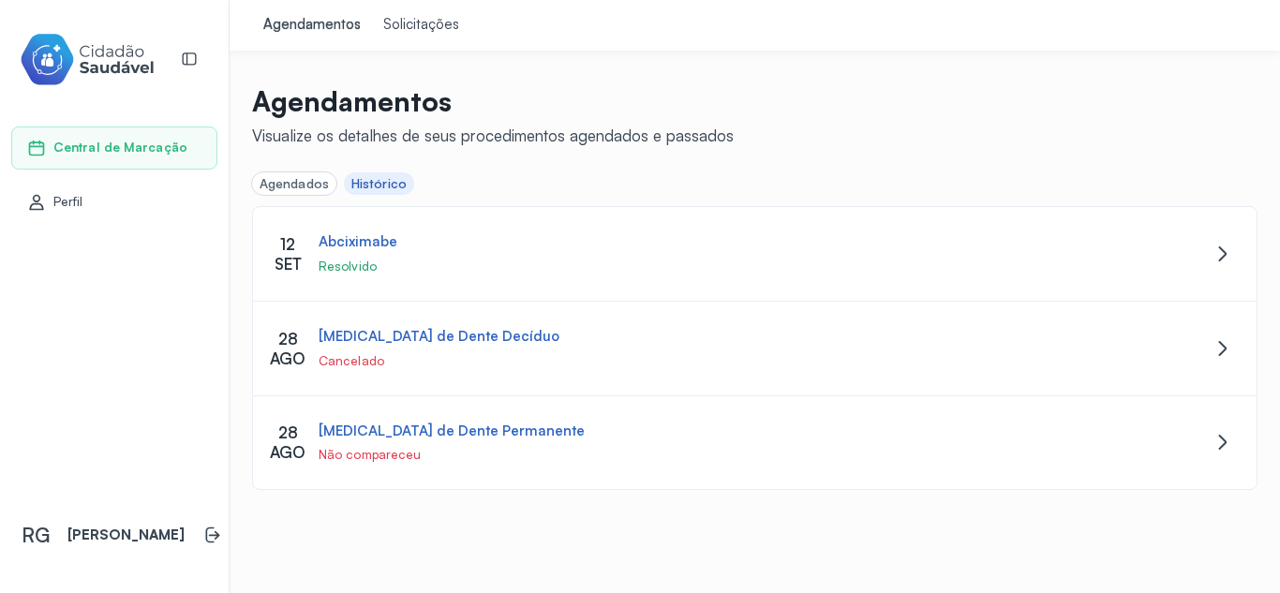
click at [295, 186] on div "Agendados" at bounding box center [294, 184] width 69 height 16
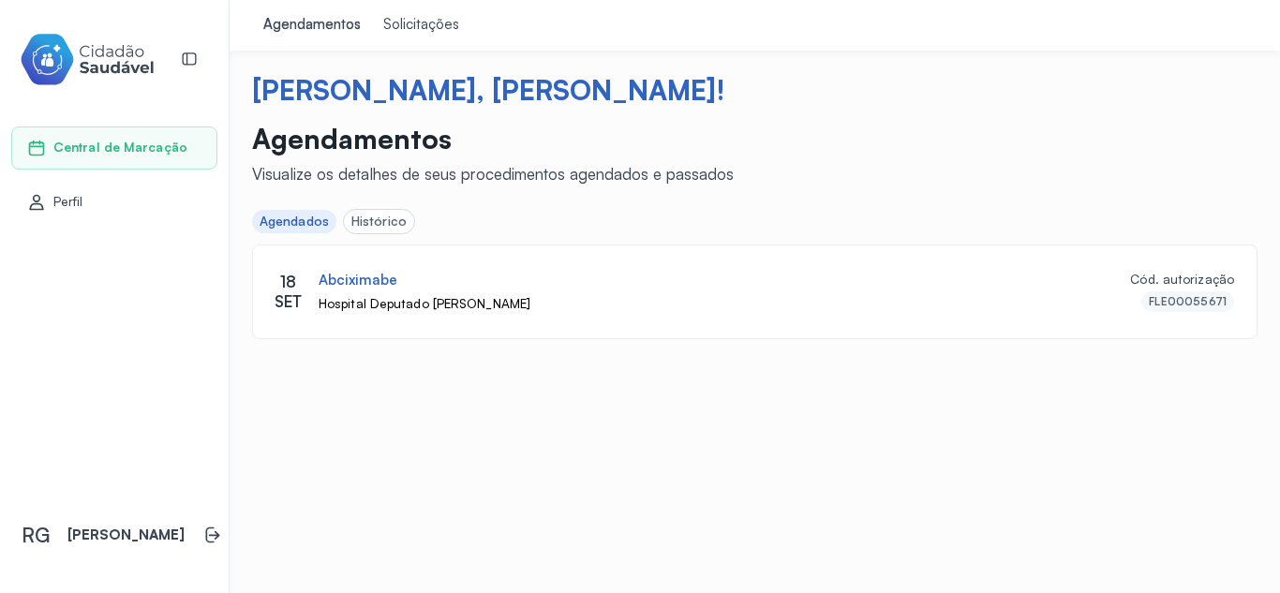
click at [384, 222] on div "Histórico" at bounding box center [378, 222] width 55 height 16
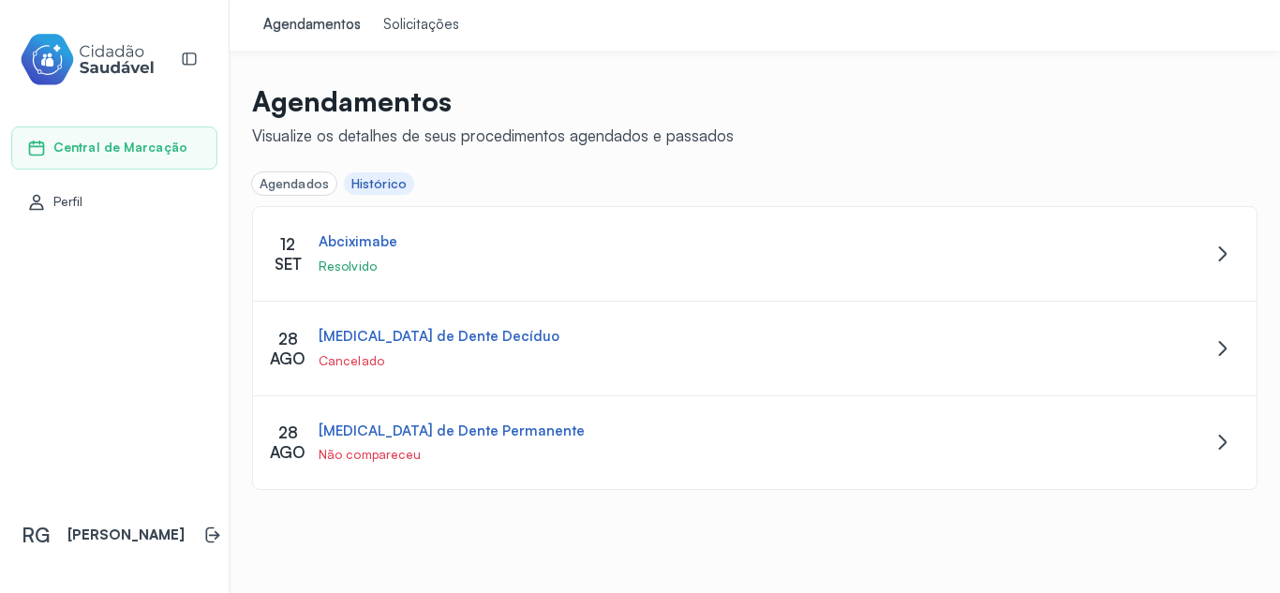
click at [303, 186] on div "Agendados" at bounding box center [294, 184] width 69 height 16
